Goal: Information Seeking & Learning: Learn about a topic

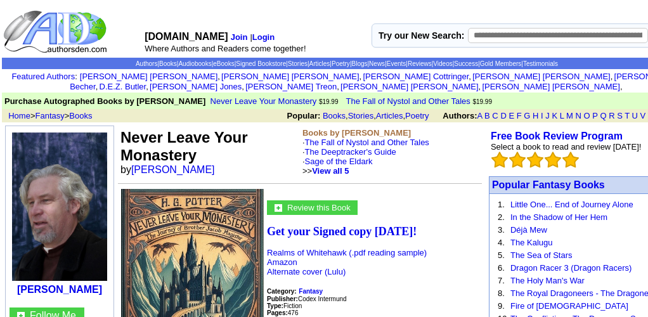
click at [500, 39] on input "text" at bounding box center [558, 35] width 180 height 15
click at [508, 34] on input "text" at bounding box center [558, 35] width 180 height 15
type input "********"
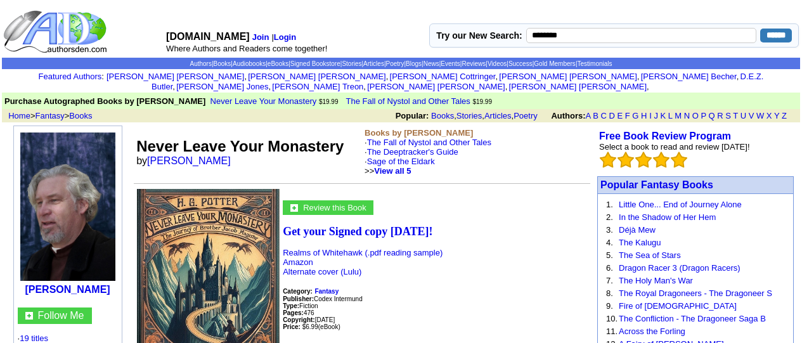
click at [648, 33] on input "******" at bounding box center [776, 36] width 32 height 14
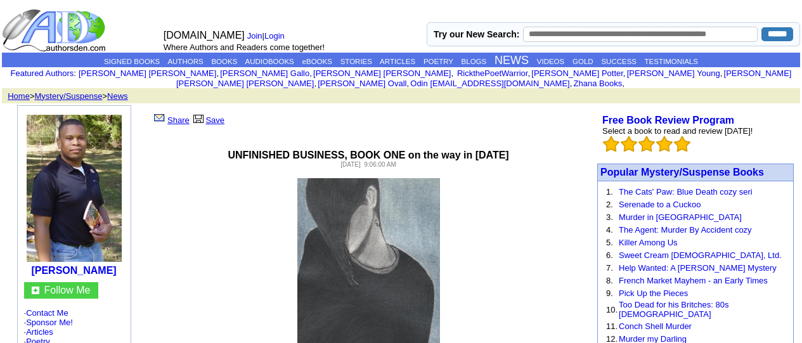
click at [244, 186] on p at bounding box center [368, 274] width 449 height 192
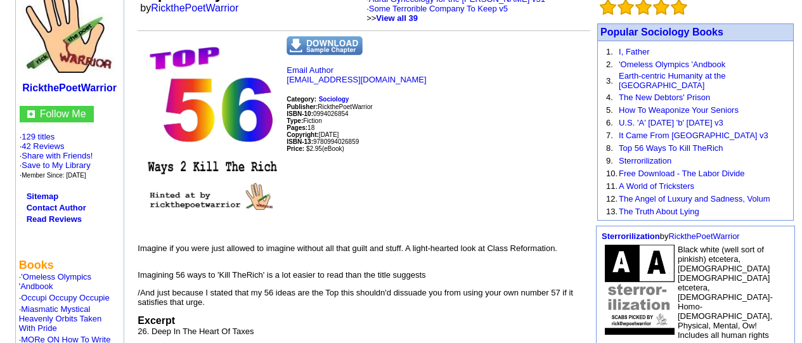
scroll to position [190, 0]
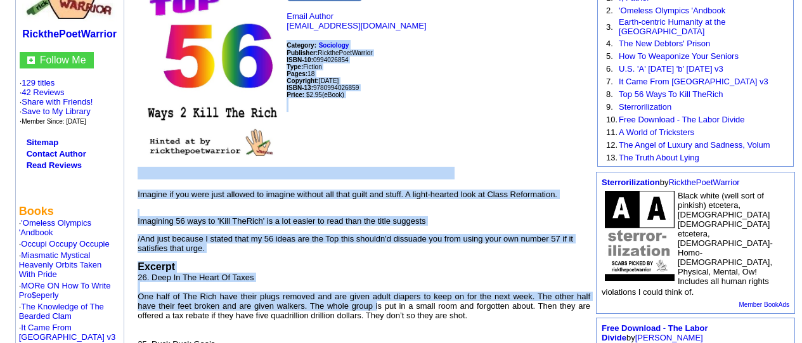
drag, startPoint x: 287, startPoint y: 165, endPoint x: 380, endPoint y: 297, distance: 161.7
click at [380, 298] on td "Email Author rickthepoetwarrior@protonmail.com Category: Sociology Publisher: R…" at bounding box center [364, 217] width 453 height 471
click at [419, 114] on p "Email Author rickthepoetwarrior@protonmail.com Category: Sociology Publisher: R…" at bounding box center [364, 95] width 453 height 168
drag, startPoint x: 419, startPoint y: 126, endPoint x: 421, endPoint y: 99, distance: 27.3
click at [421, 99] on p "Email Author rickthepoetwarrior@protonmail.com Category: Sociology Publisher: R…" at bounding box center [364, 95] width 453 height 168
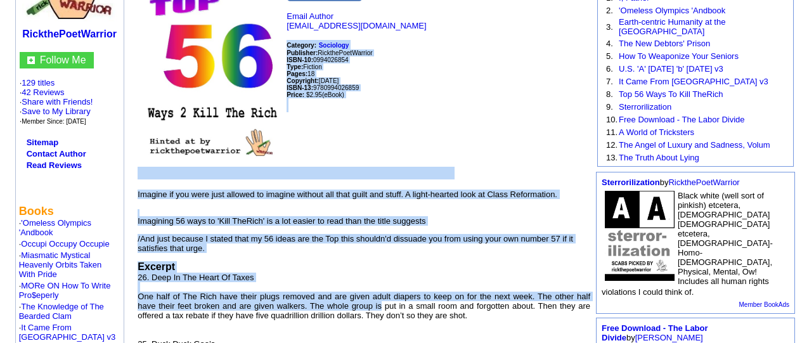
click at [386, 122] on p "Email Author rickthepoetwarrior@protonmail.com Category: Sociology Publisher: R…" at bounding box center [364, 95] width 453 height 168
drag, startPoint x: 445, startPoint y: 116, endPoint x: 389, endPoint y: 114, distance: 55.2
click at [395, 107] on p "Email Author rickthepoetwarrior@protonmail.com Category: Sociology Publisher: R…" at bounding box center [364, 95] width 453 height 168
drag, startPoint x: 417, startPoint y: 108, endPoint x: 492, endPoint y: 72, distance: 83.1
click at [492, 72] on p "Email Author rickthepoetwarrior@protonmail.com Category: Sociology Publisher: R…" at bounding box center [364, 95] width 453 height 168
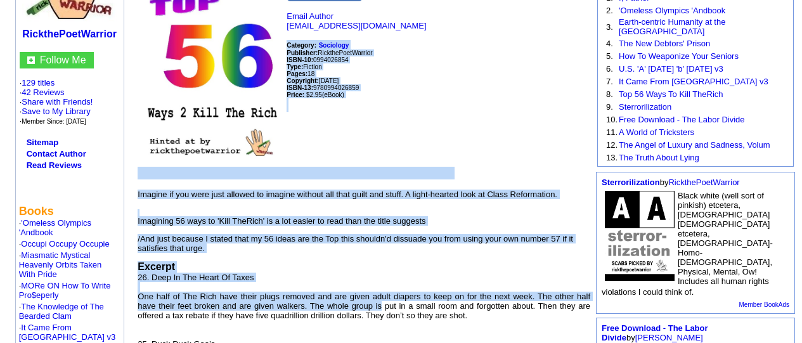
click at [358, 121] on p "Email Author rickthepoetwarrior@protonmail.com Category: Sociology Publisher: R…" at bounding box center [364, 95] width 453 height 168
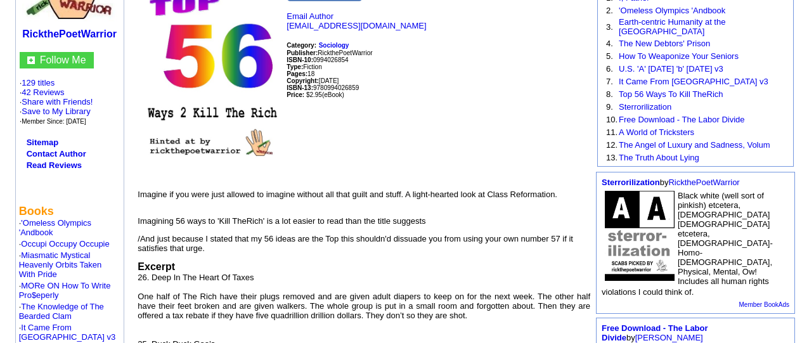
drag, startPoint x: 360, startPoint y: 121, endPoint x: 366, endPoint y: 125, distance: 7.7
click at [366, 125] on p "Email Author rickthepoetwarrior@protonmail.com Category: Sociology Publisher: R…" at bounding box center [364, 95] width 453 height 168
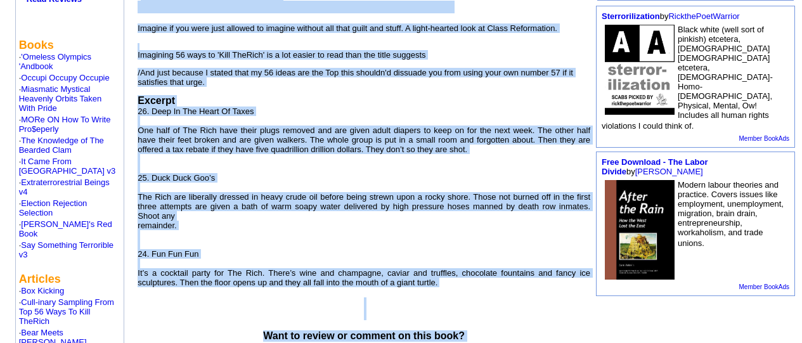
scroll to position [381, 0]
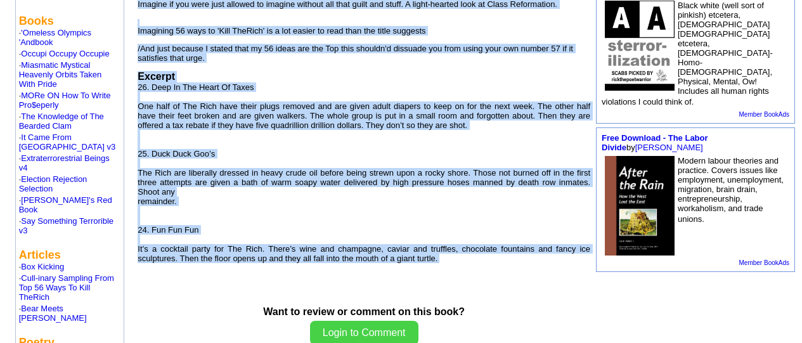
drag, startPoint x: 145, startPoint y: 117, endPoint x: 358, endPoint y: 273, distance: 263.8
click at [358, 273] on td "Top 56 Ways To Kill TheRich by RickthePoetWarrior Books by RickthePoetWarrior ·…" at bounding box center [364, 182] width 457 height 910
copy td "Top 56 Ways To Kill TheRich by RickthePoetWarrior Books by RickthePoetWarrior ·…"
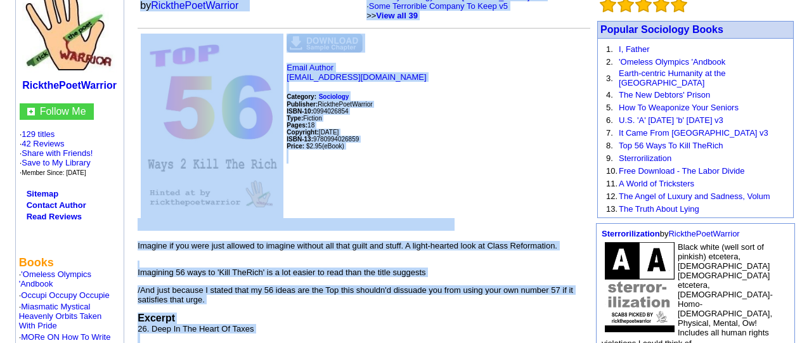
scroll to position [127, 0]
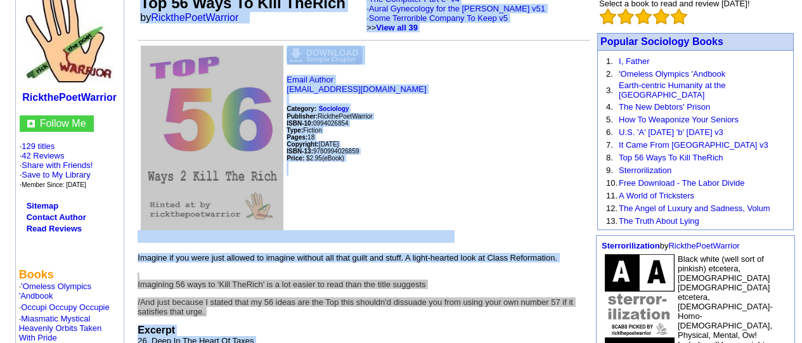
click at [427, 189] on p "Email Author rickthepoetwarrior@protonmail.com Category: Sociology Publisher: R…" at bounding box center [364, 159] width 453 height 168
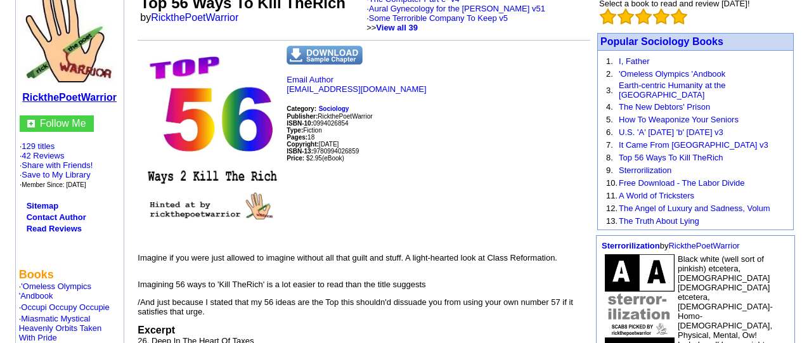
click at [44, 92] on b "RickthePoetWarrior" at bounding box center [69, 97] width 95 height 11
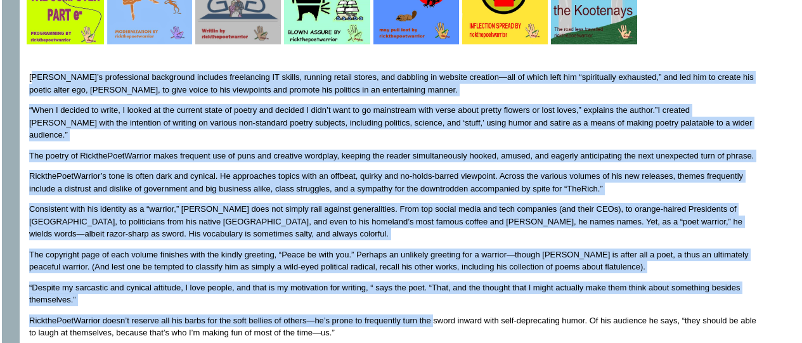
scroll to position [317, 0]
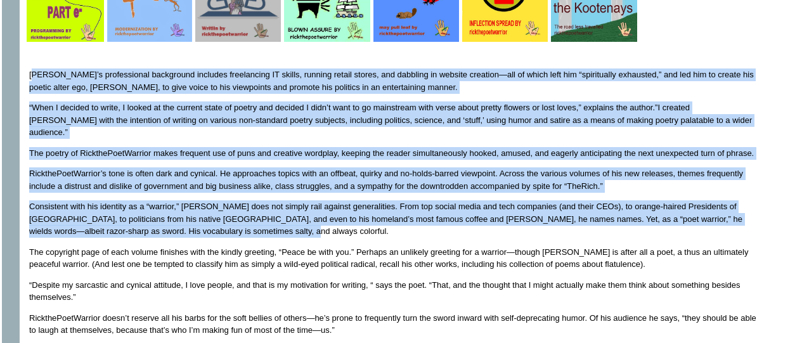
drag, startPoint x: 34, startPoint y: 128, endPoint x: 511, endPoint y: 223, distance: 486.4
click at [511, 223] on font "[PERSON_NAME]’s professional background includes freelancing IT skills, running…" at bounding box center [394, 315] width 731 height 528
copy font "lor’i dolorsitamet consectetu adipisci elitseddoei TE incidi, utlabor etdolo ma…"
